Goal: Manage account settings

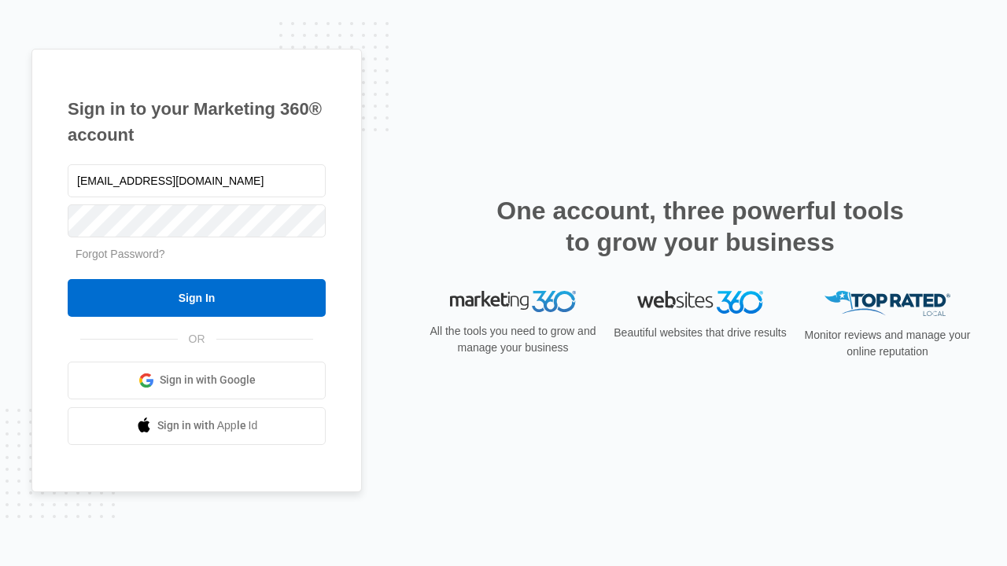
type input "[EMAIL_ADDRESS][DOMAIN_NAME]"
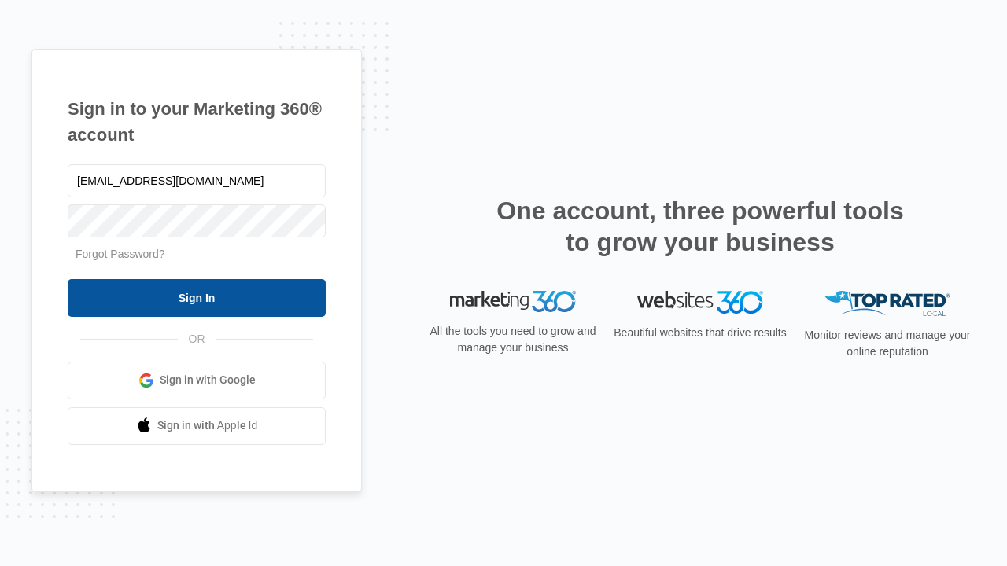
click at [197, 297] on input "Sign In" at bounding box center [197, 298] width 258 height 38
